Goal: Check status: Check status

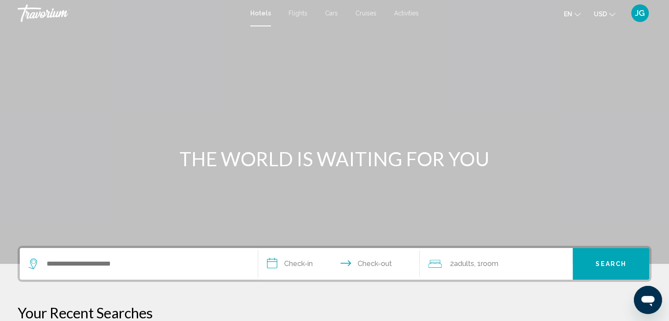
click at [633, 15] on div "JG" at bounding box center [640, 13] width 18 height 18
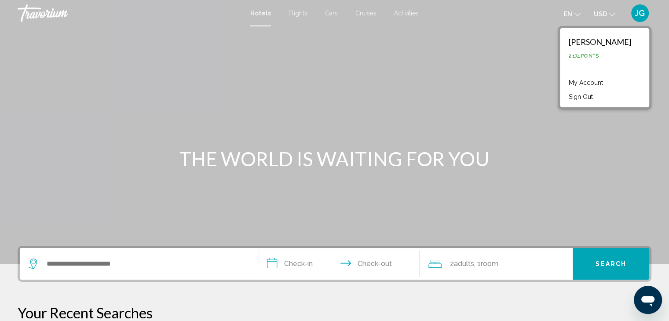
click at [598, 82] on link "My Account" at bounding box center [585, 82] width 43 height 11
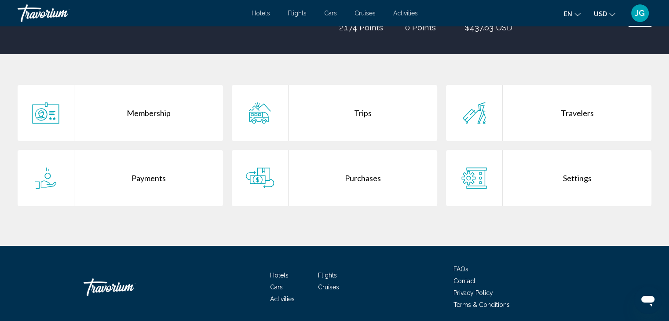
scroll to position [143, 0]
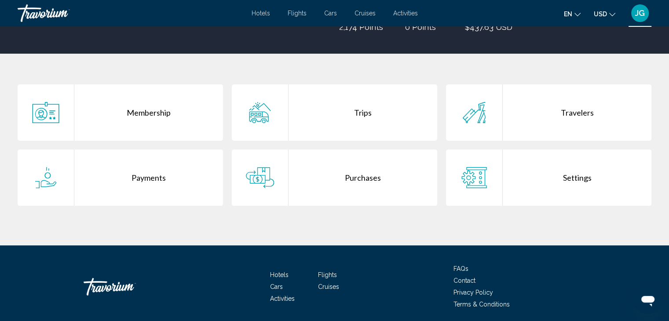
click at [324, 170] on div "Purchases" at bounding box center [363, 178] width 149 height 56
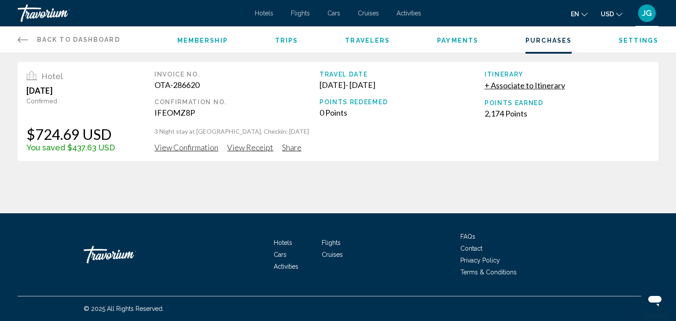
click at [198, 148] on span "View Confirmation" at bounding box center [186, 148] width 64 height 10
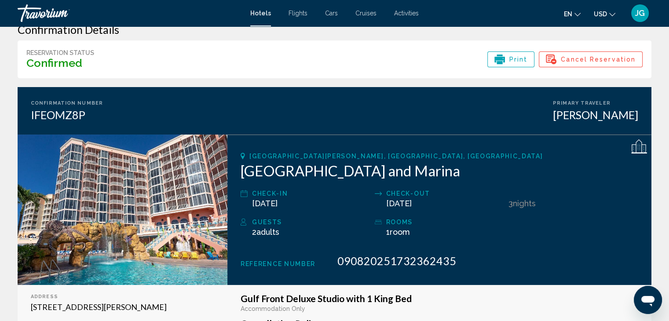
scroll to position [33, 0]
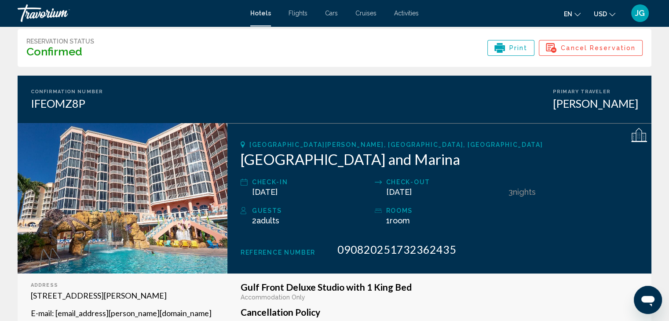
click at [570, 16] on span "en" at bounding box center [568, 14] width 8 height 7
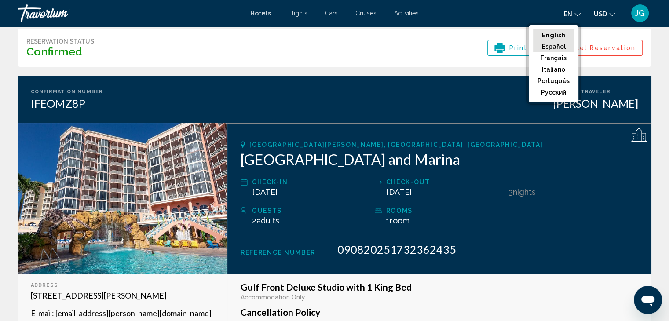
click at [565, 44] on button "Español" at bounding box center [553, 46] width 41 height 11
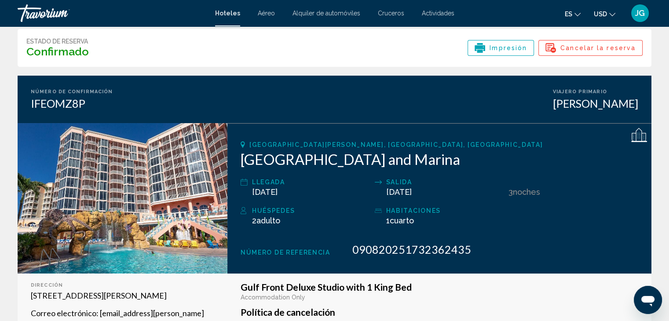
click at [662, 314] on div "Detalles de confirmación Estado de reserva Confirmado Impresión Cancelar la res…" at bounding box center [334, 184] width 669 height 380
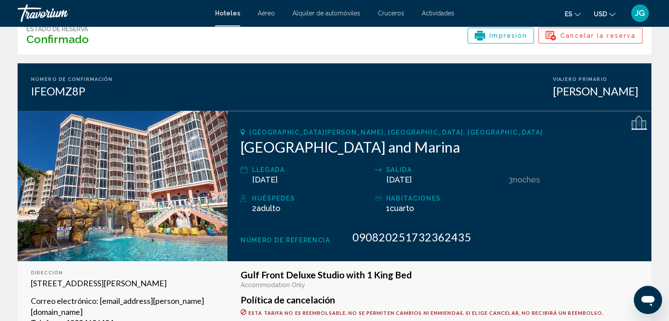
scroll to position [46, 0]
